Goal: Use online tool/utility: Utilize a website feature to perform a specific function

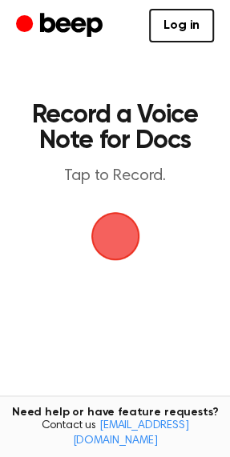
click at [111, 235] on span "button" at bounding box center [115, 236] width 45 height 45
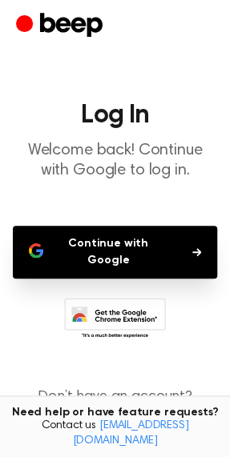
click at [113, 243] on button "Continue with Google" at bounding box center [115, 252] width 204 height 53
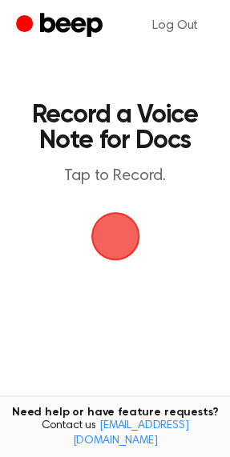
click at [114, 246] on span "button" at bounding box center [115, 236] width 45 height 45
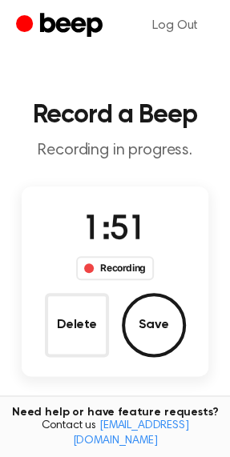
click at [175, 261] on div "1:51 Recording Delete Save" at bounding box center [115, 281] width 187 height 151
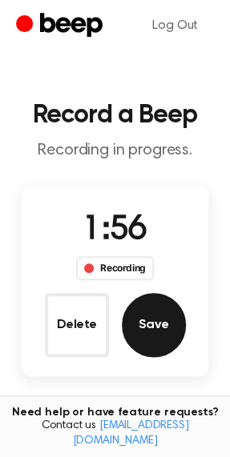
click at [151, 305] on button "Save" at bounding box center [154, 325] width 64 height 64
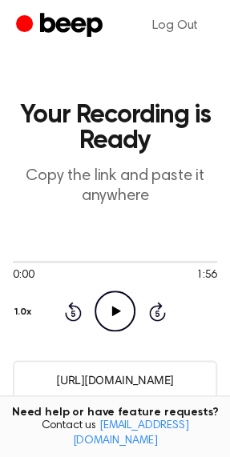
click at [120, 319] on icon "Play Audio" at bounding box center [114, 310] width 41 height 41
click at [133, 378] on input "[URL][DOMAIN_NAME]" at bounding box center [115, 379] width 204 height 39
click at [117, 304] on icon "Pause Audio" at bounding box center [114, 310] width 41 height 41
click at [164, 382] on input "[URL][DOMAIN_NAME]" at bounding box center [115, 379] width 204 height 39
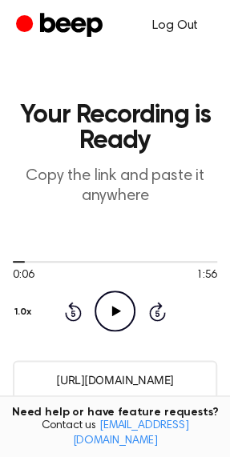
click at [196, 25] on link "Log Out" at bounding box center [175, 25] width 78 height 38
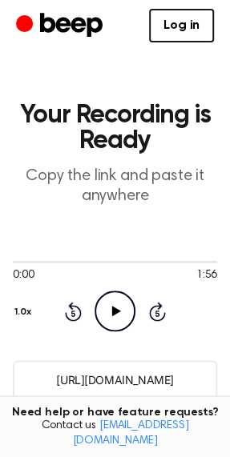
click at [133, 272] on div "0:00 1:56" at bounding box center [115, 275] width 204 height 17
